Goal: Information Seeking & Learning: Learn about a topic

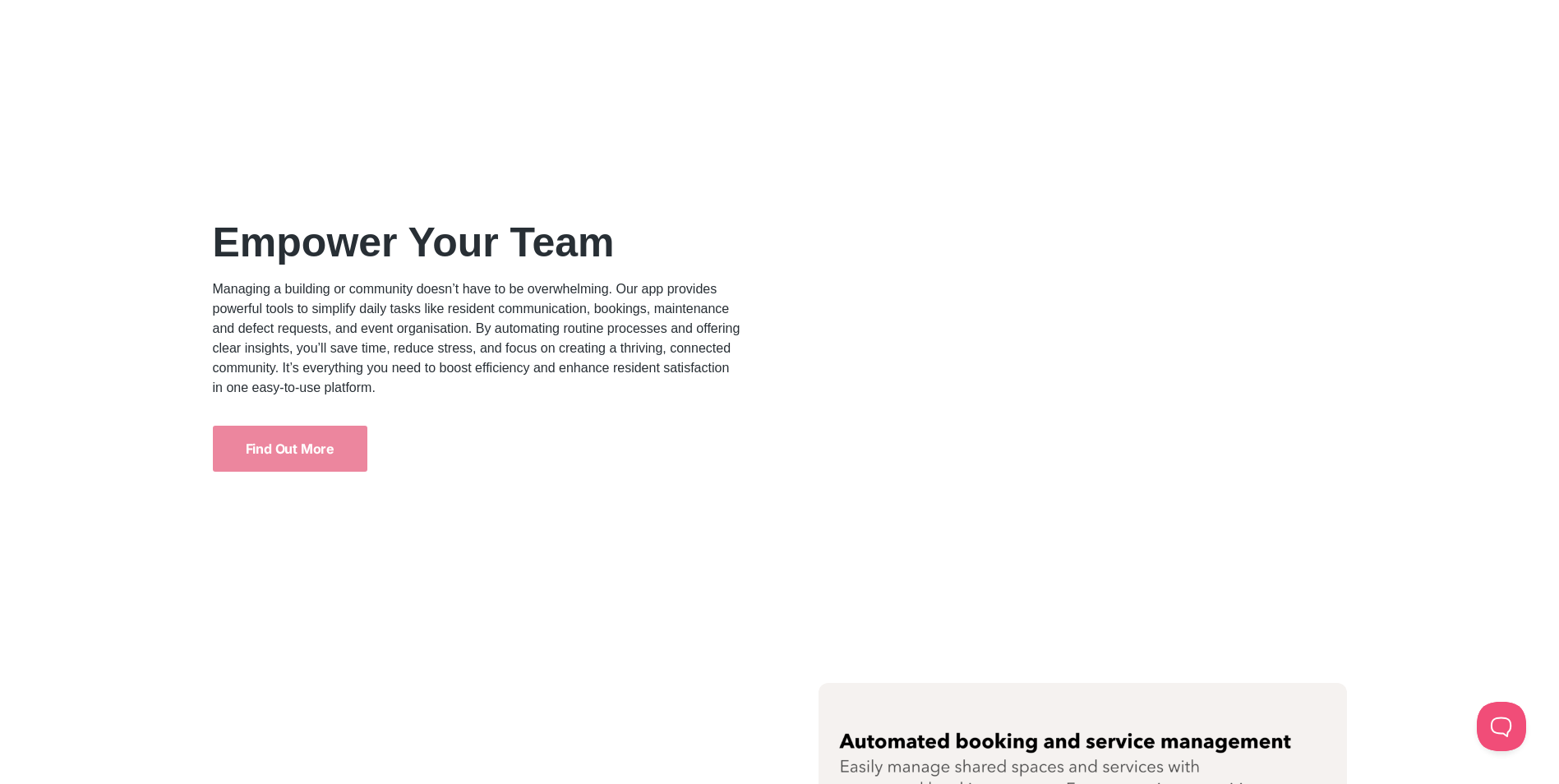
scroll to position [2054, 0]
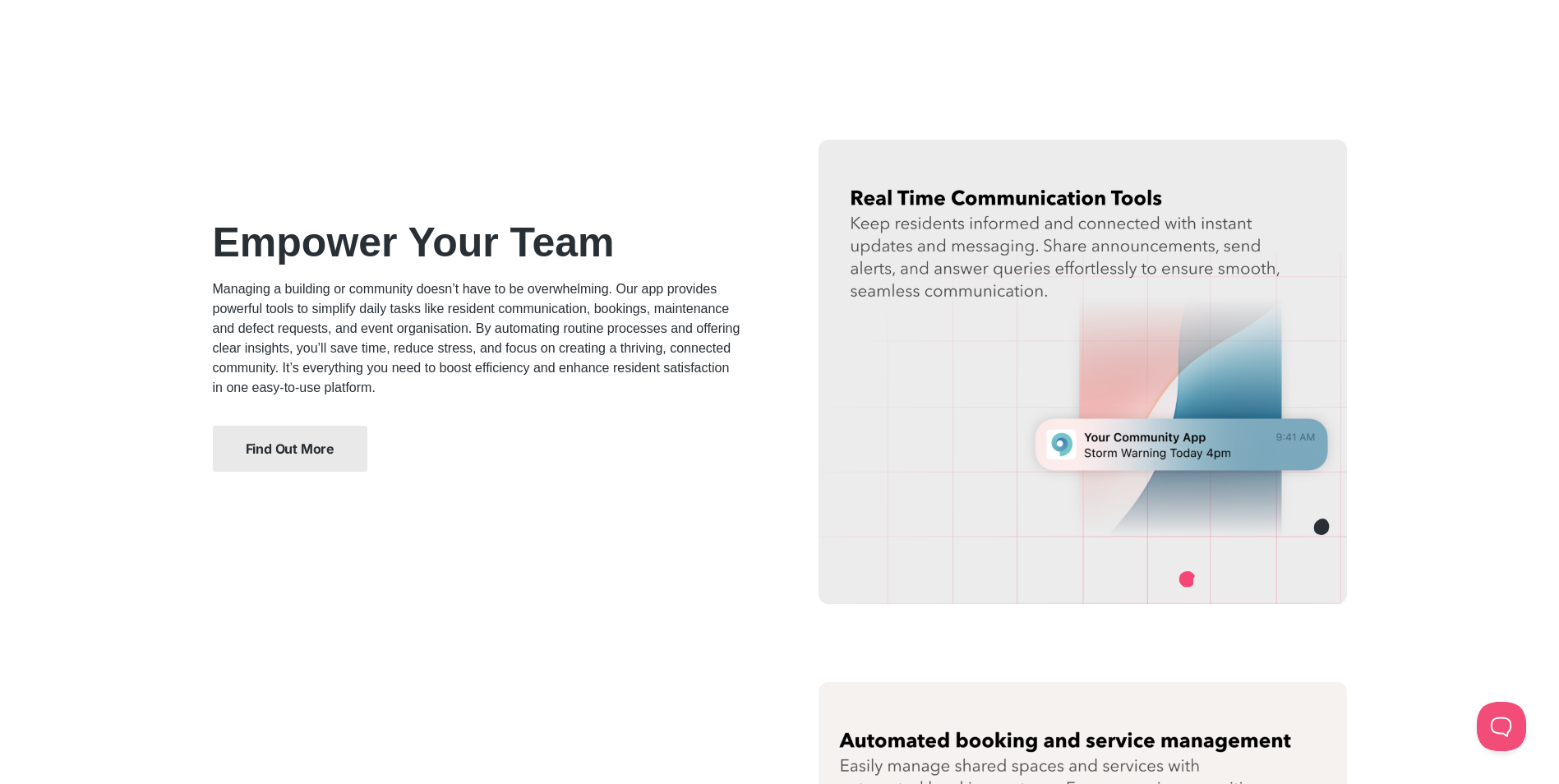
click at [287, 456] on span "Find Out More" at bounding box center [289, 448] width 88 height 13
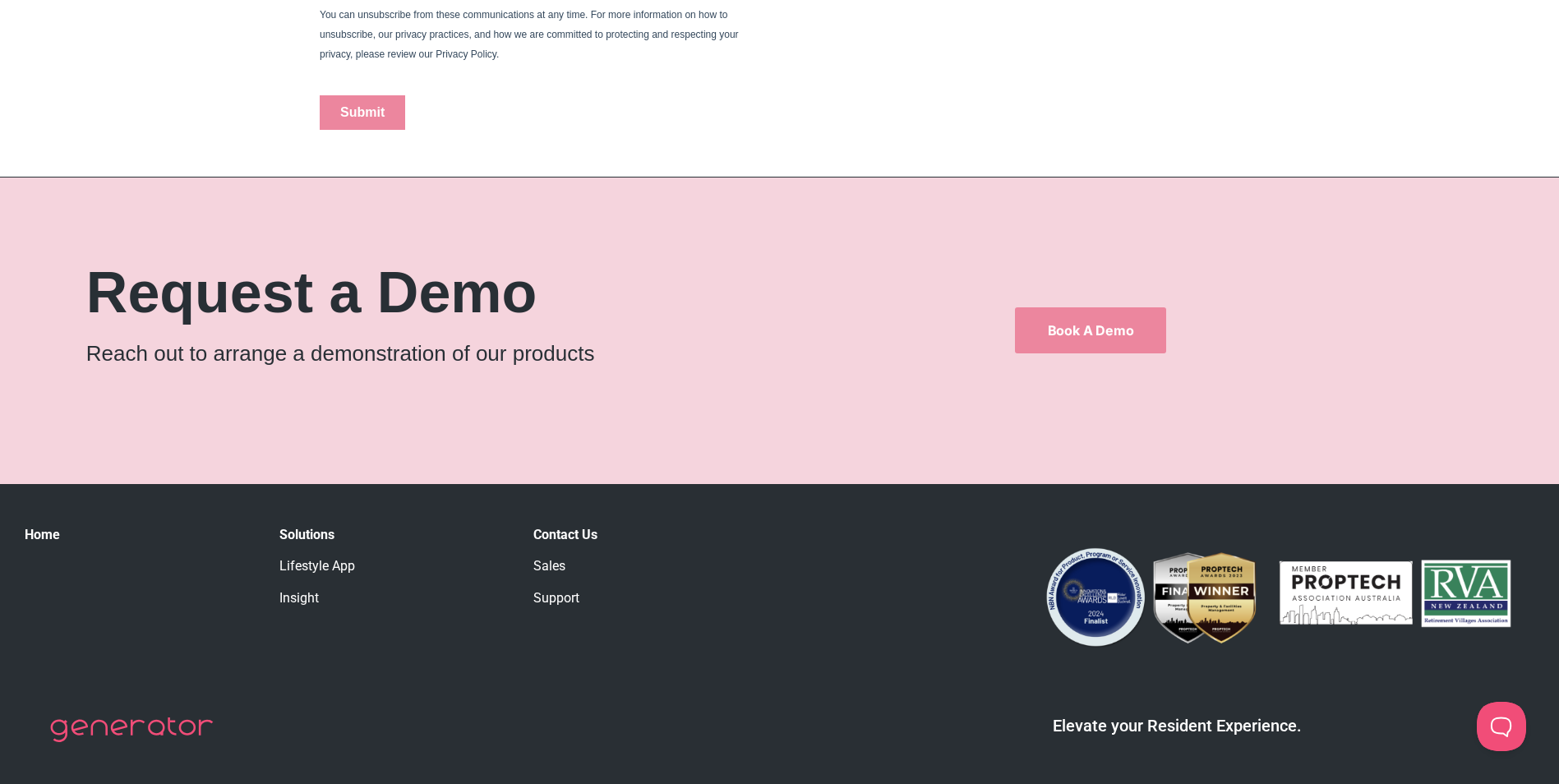
scroll to position [1232, 0]
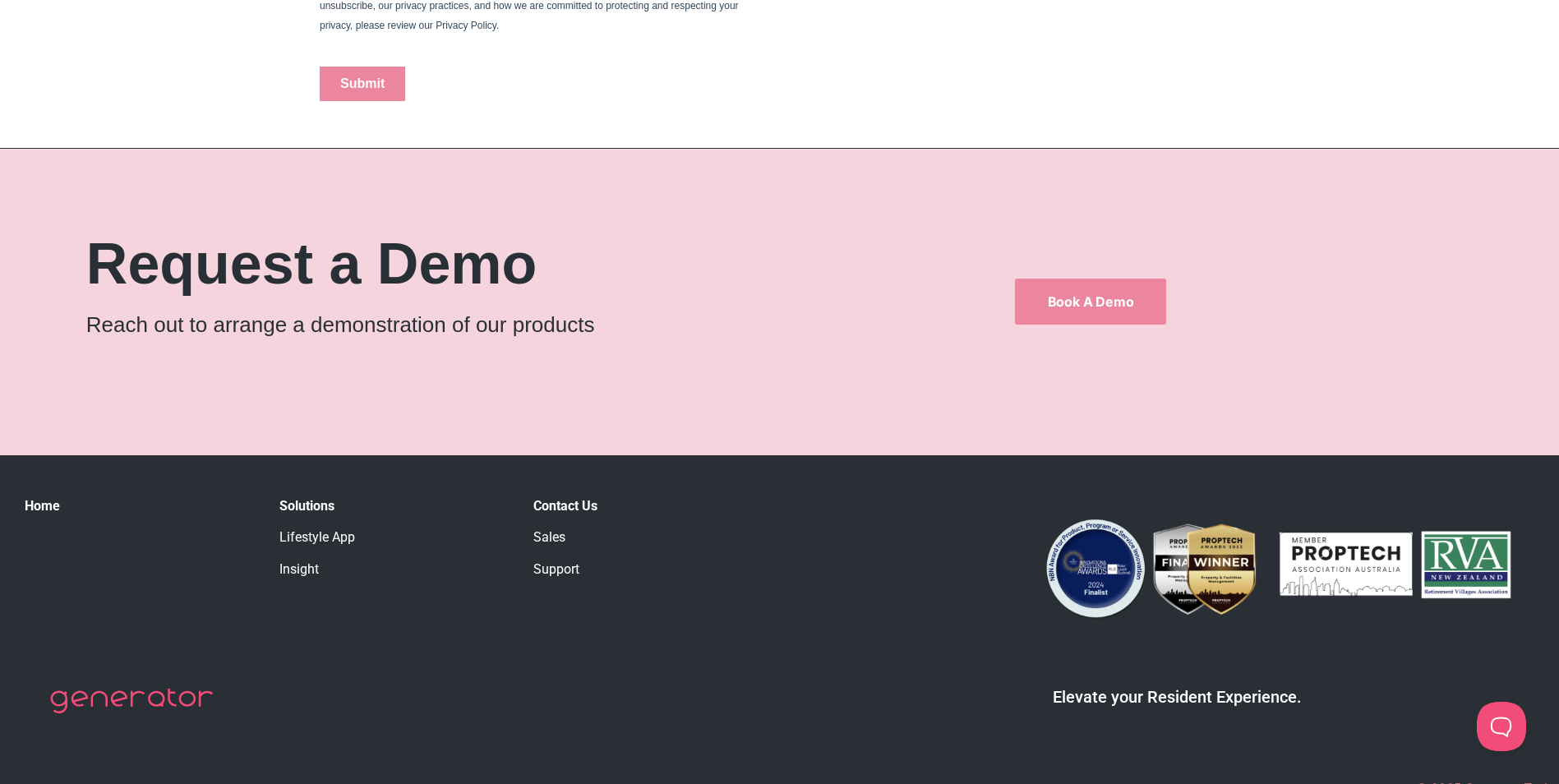
click at [313, 538] on link "Lifestyle App" at bounding box center [316, 537] width 75 height 16
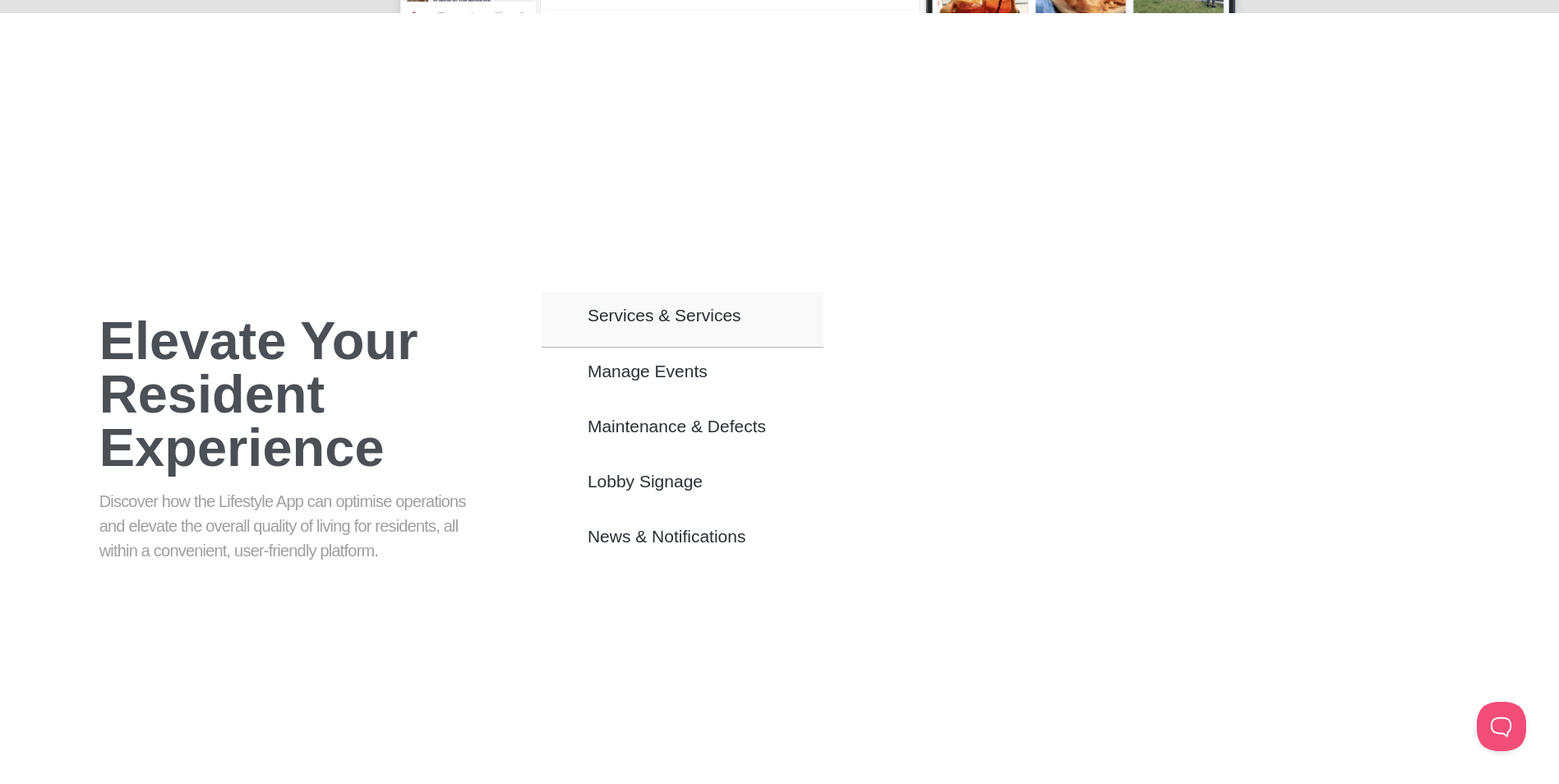
scroll to position [986, 0]
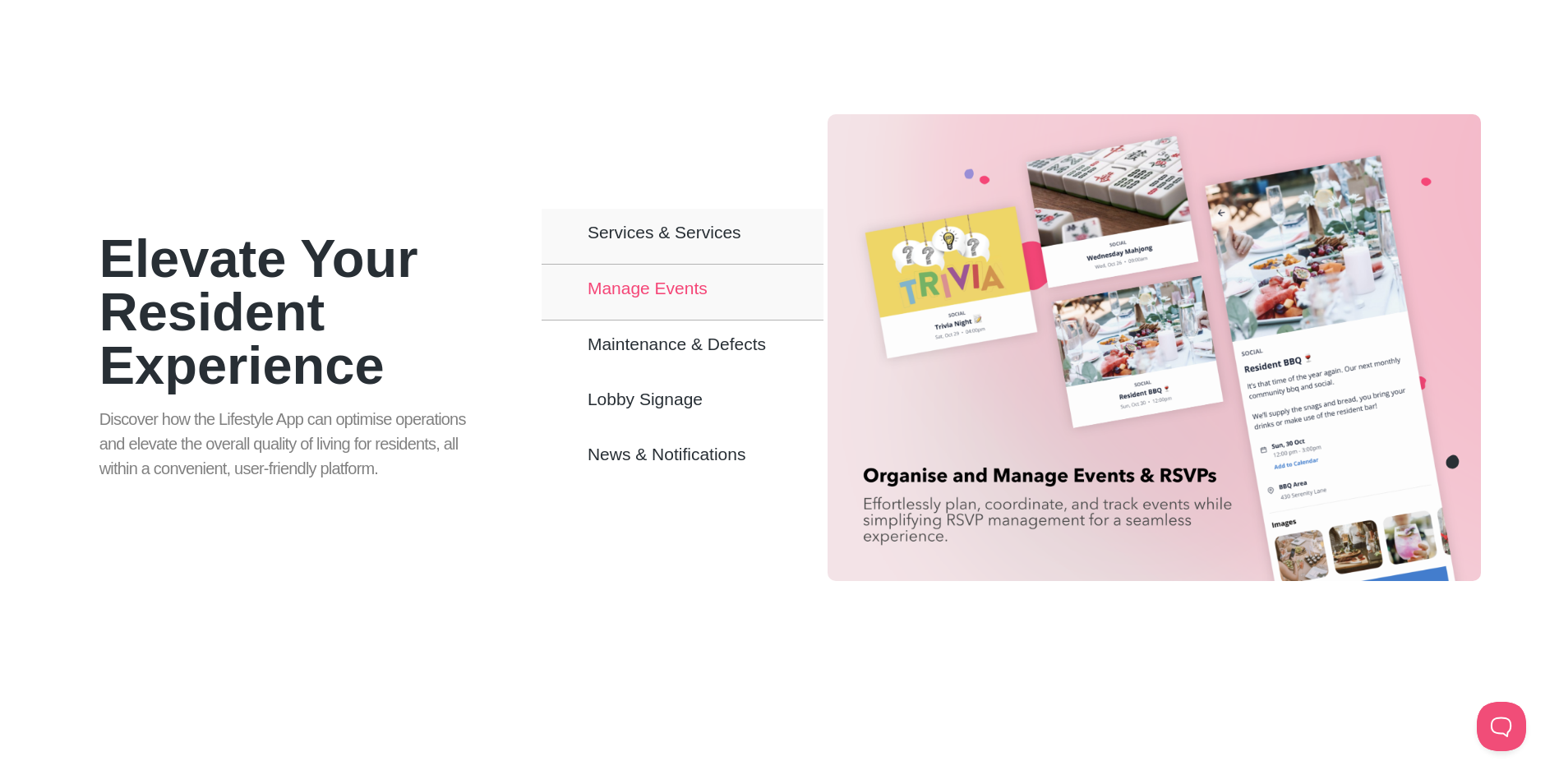
click at [668, 281] on span "Manage Events" at bounding box center [647, 287] width 120 height 14
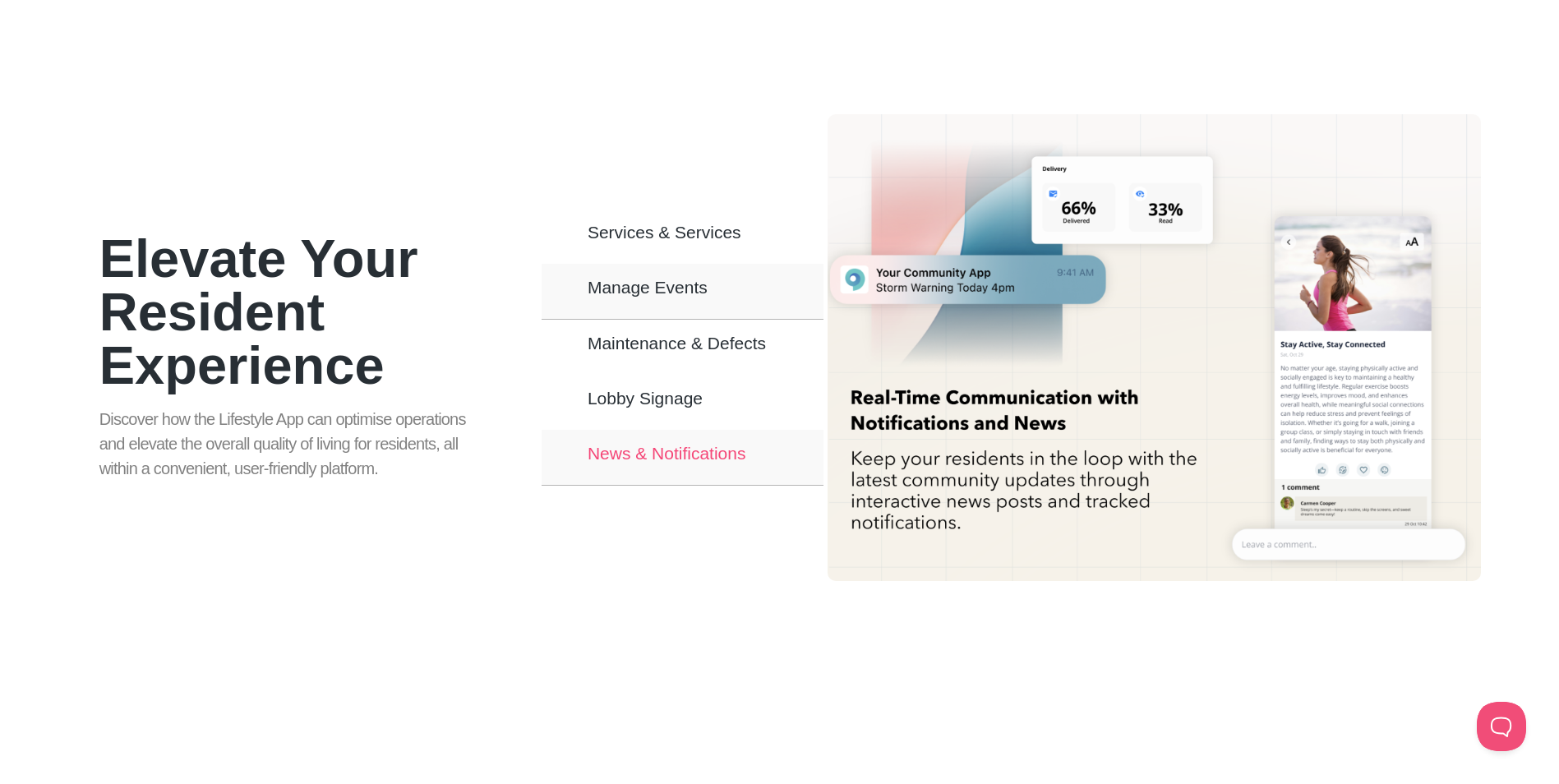
click at [692, 446] on span "News & Notifications" at bounding box center [667, 453] width 159 height 14
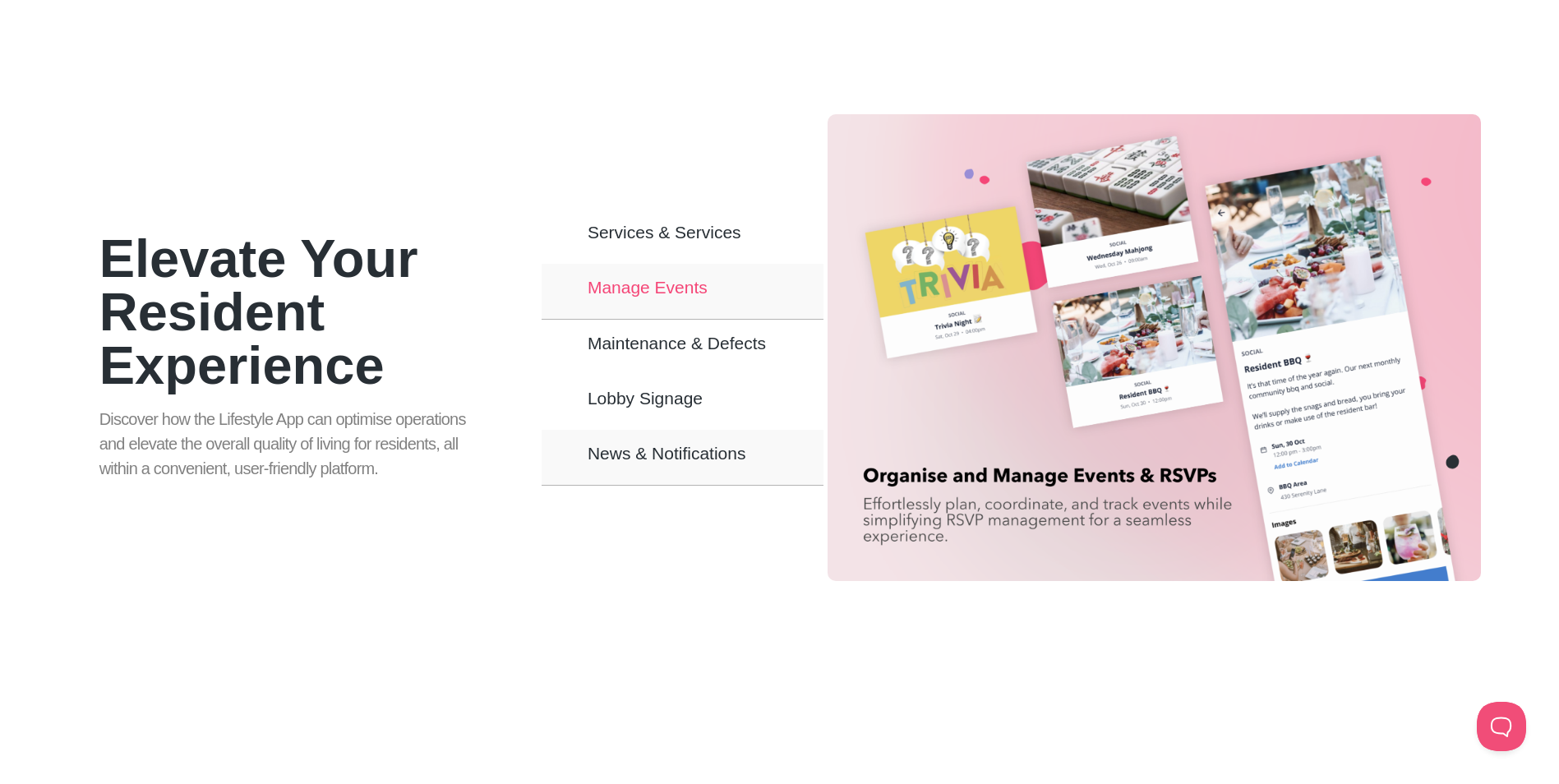
click at [633, 280] on span "Manage Events" at bounding box center [647, 286] width 120 height 14
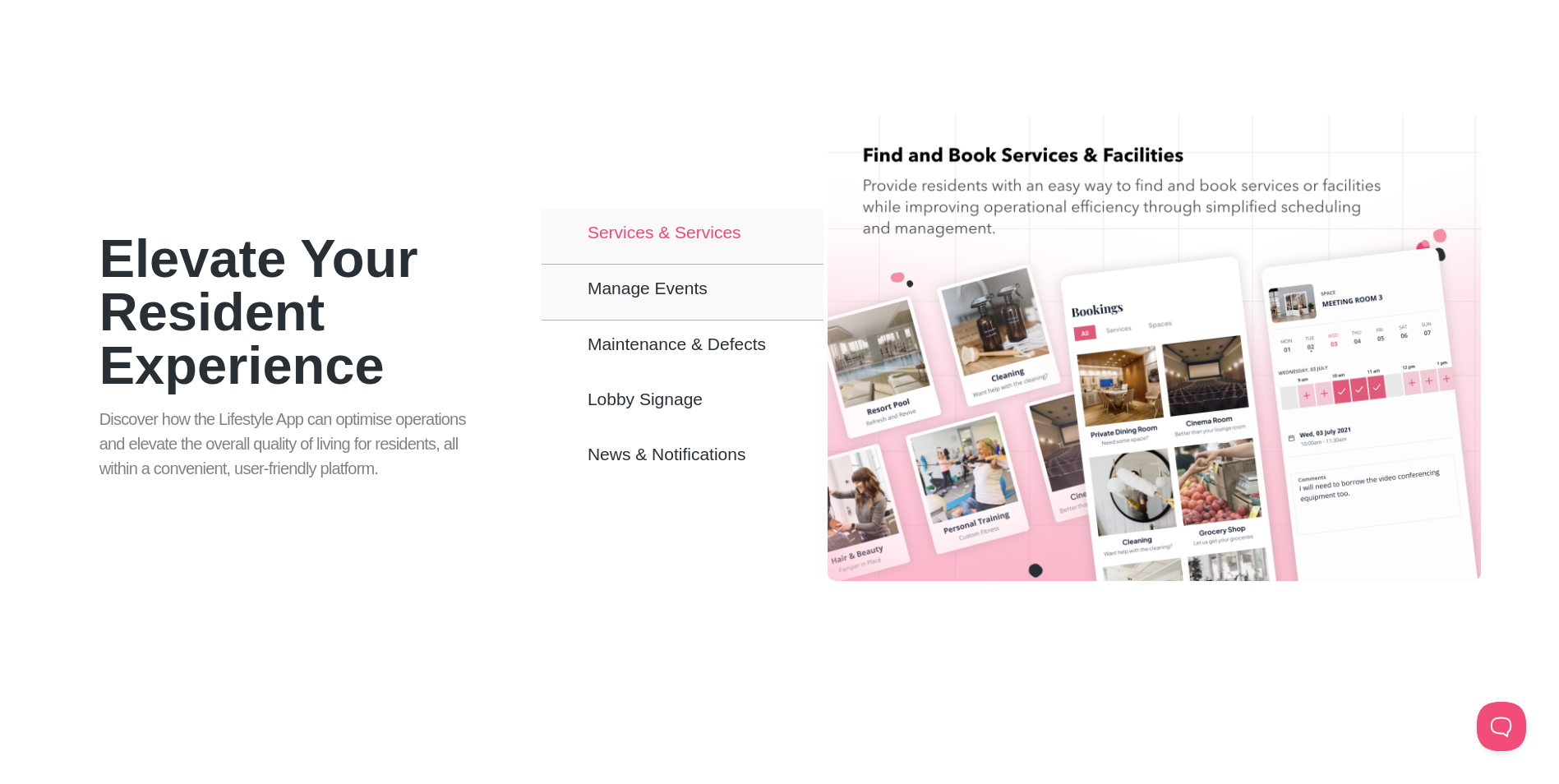
click at [688, 225] on span "Services & Services" at bounding box center [664, 232] width 153 height 14
